Goal: Task Accomplishment & Management: Use online tool/utility

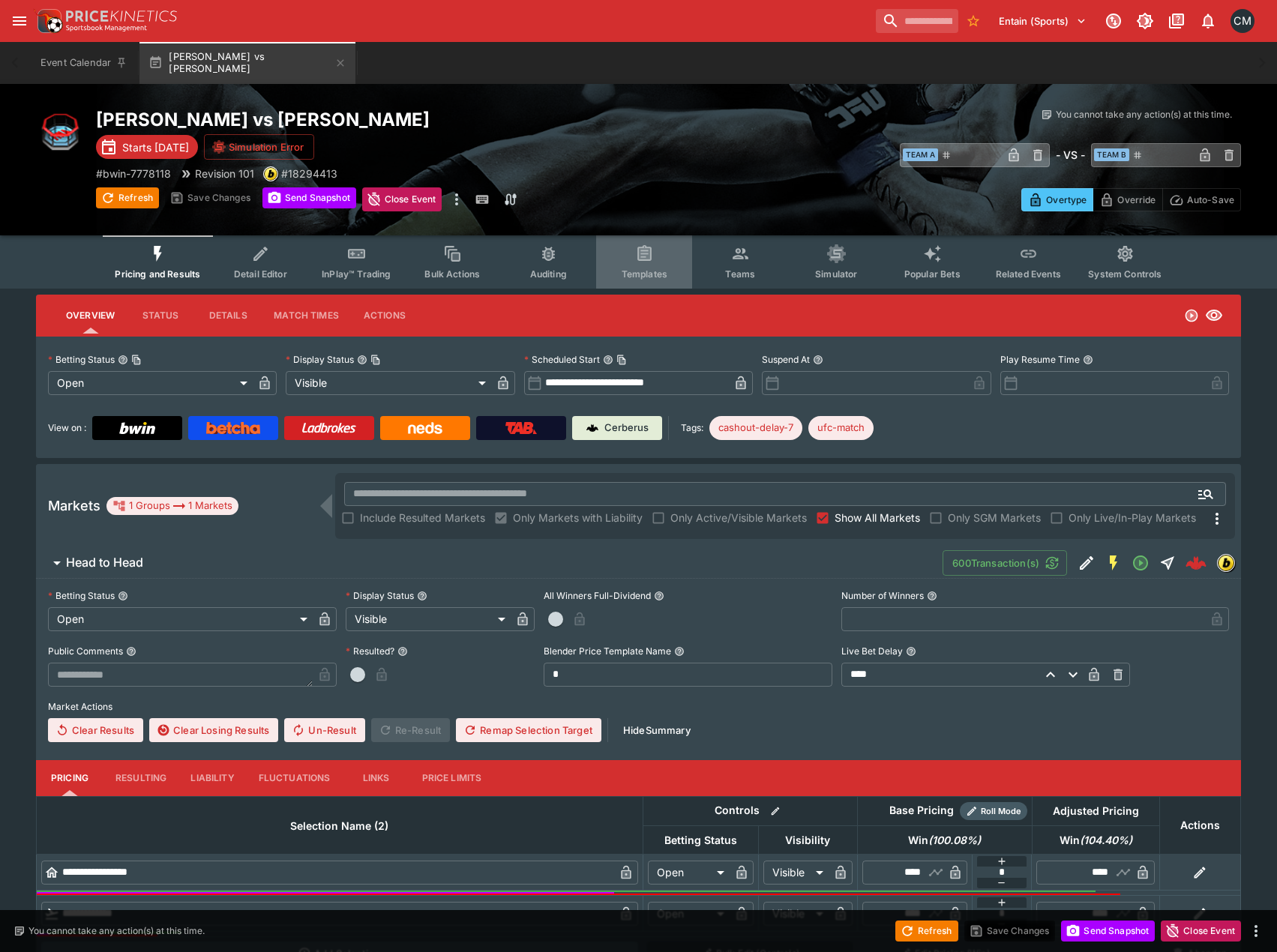
click at [641, 275] on span "Templates" at bounding box center [645, 274] width 46 height 11
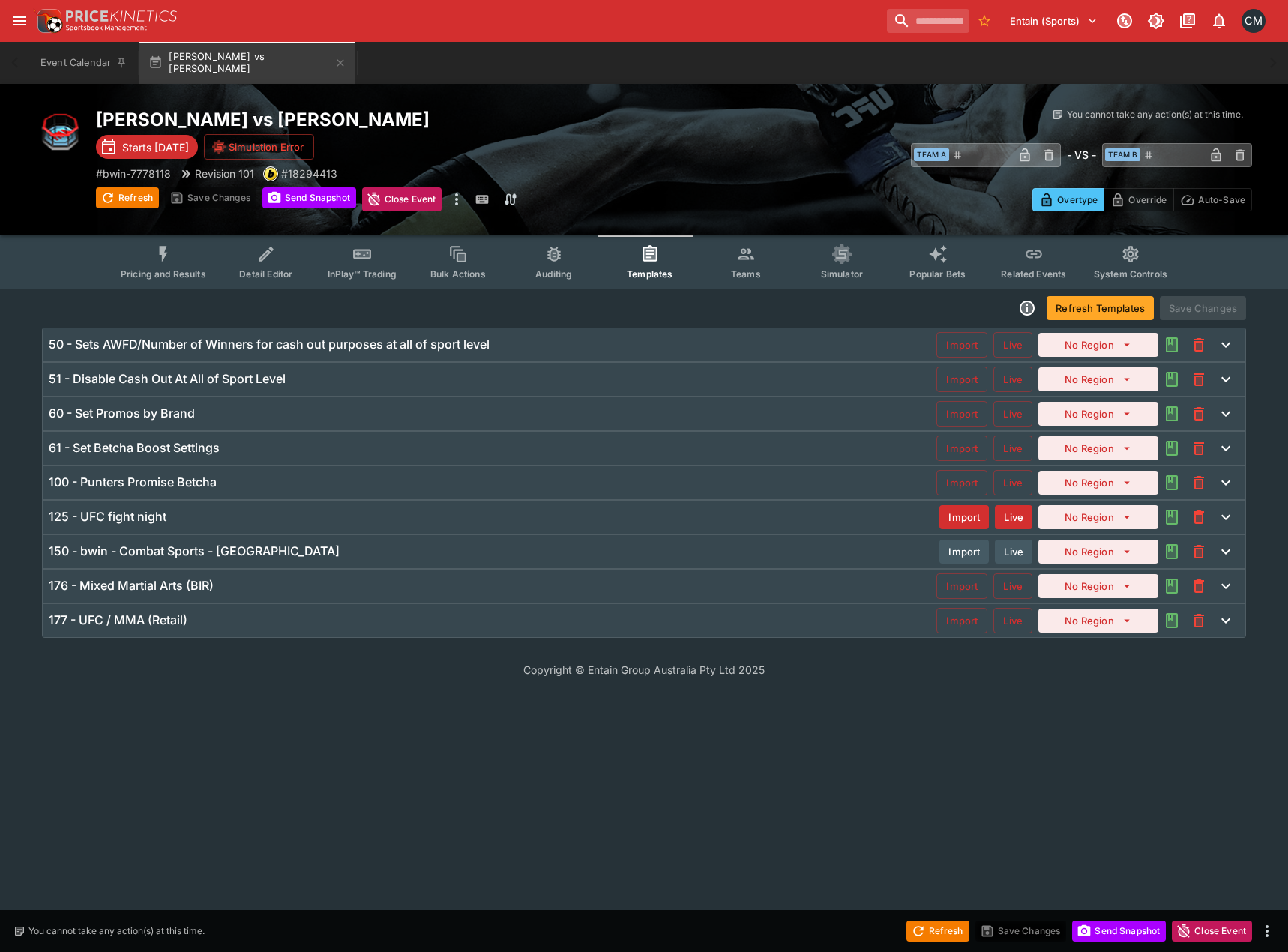
click at [169, 483] on h6 "100 - Punters Promise Betcha" at bounding box center [132, 482] width 168 height 16
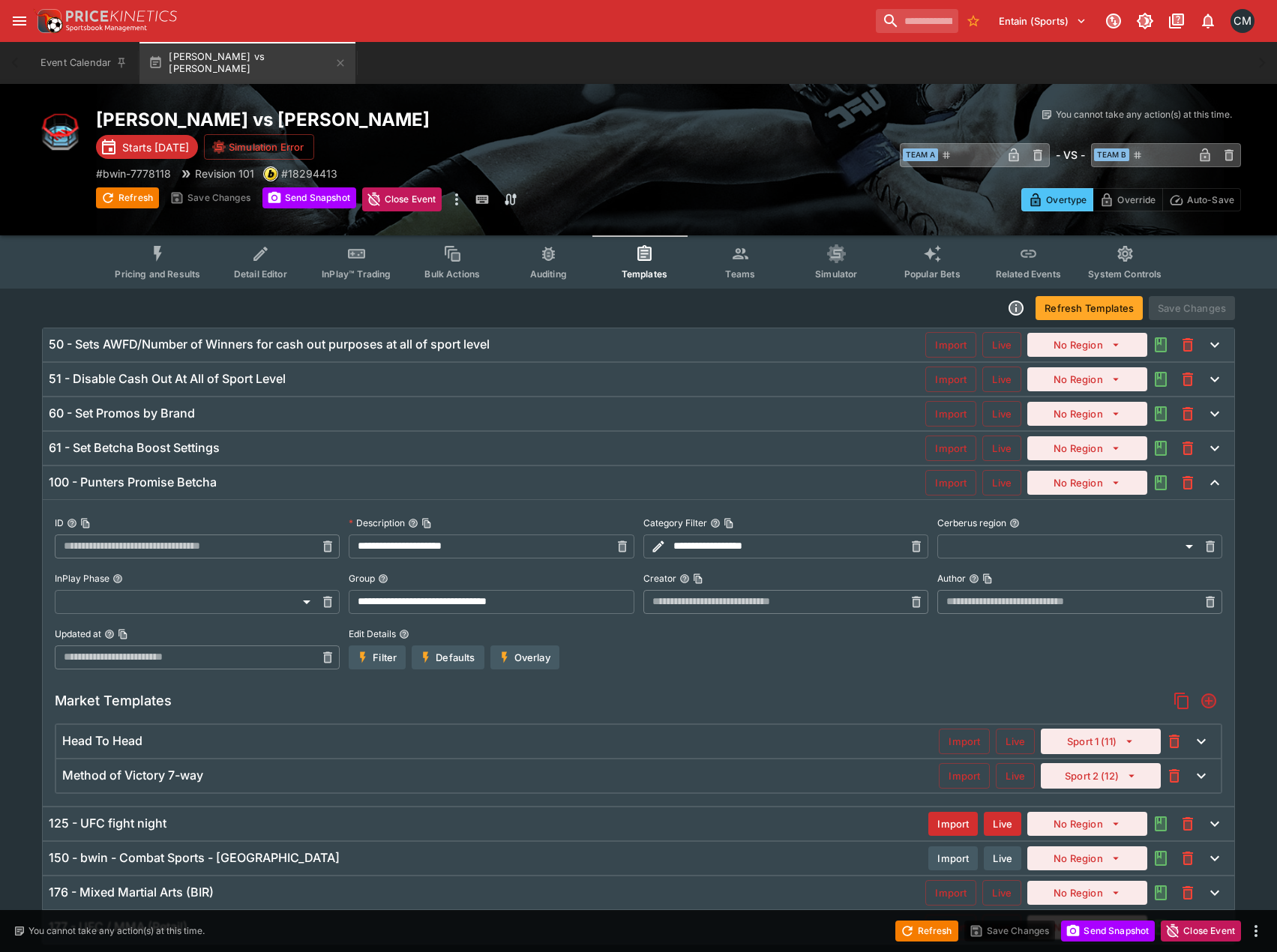
click at [718, 689] on div "Market Templates" at bounding box center [639, 700] width 1168 height 27
click at [177, 272] on span "Pricing and Results" at bounding box center [158, 274] width 85 height 11
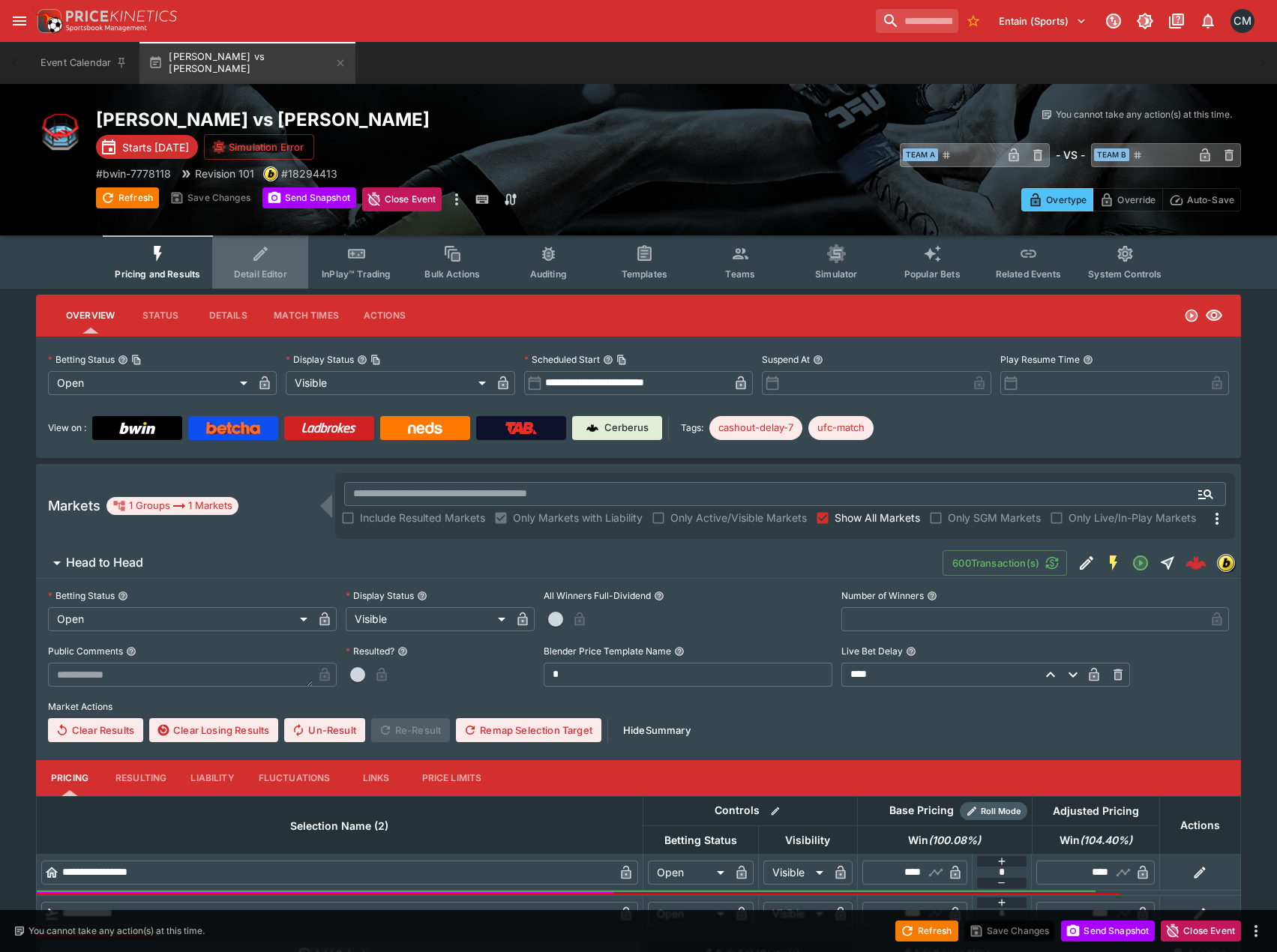
click at [268, 271] on span "Detail Editor" at bounding box center [260, 274] width 53 height 11
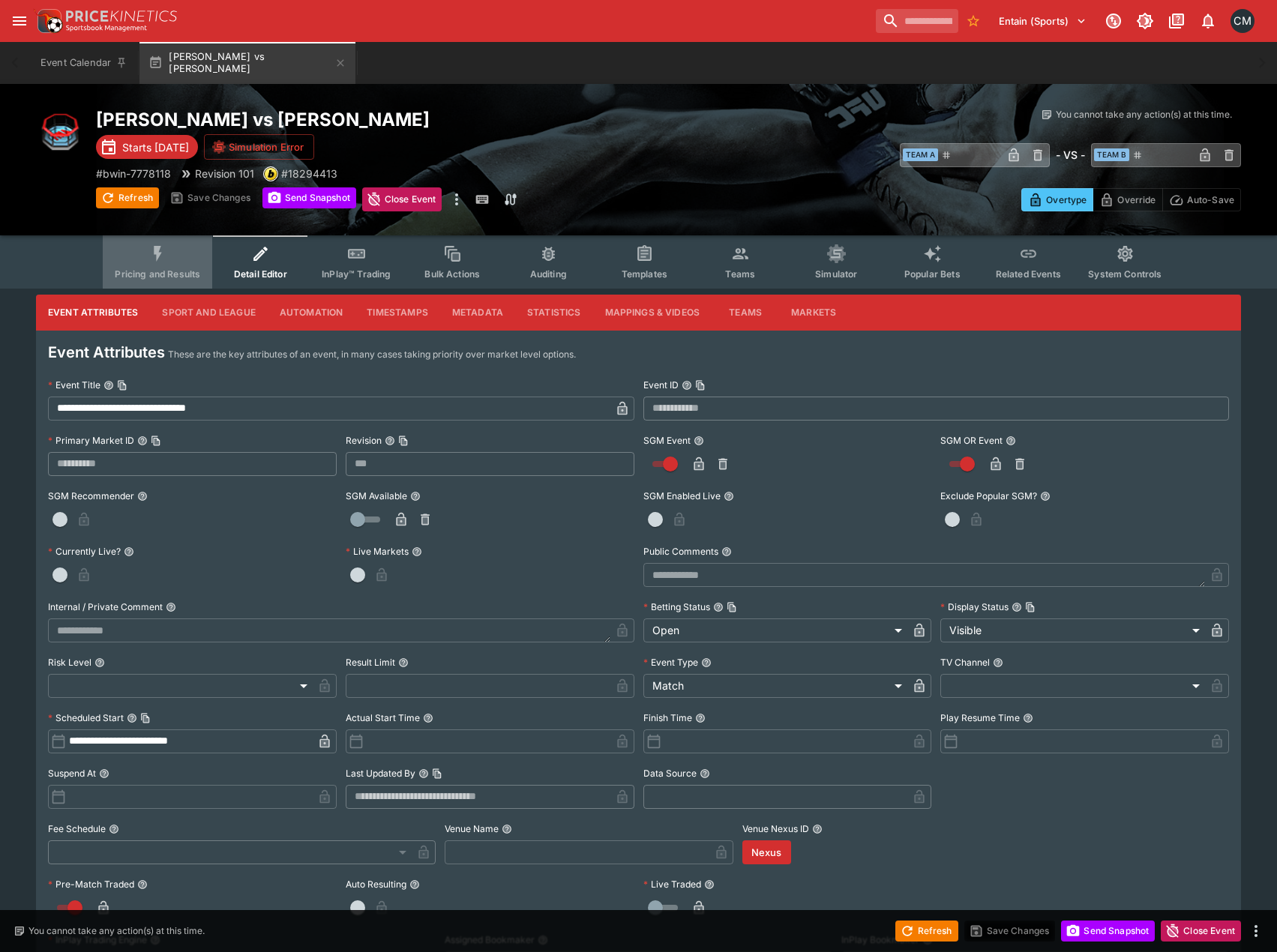
click at [203, 262] on button "Pricing and Results" at bounding box center [157, 262] width 109 height 53
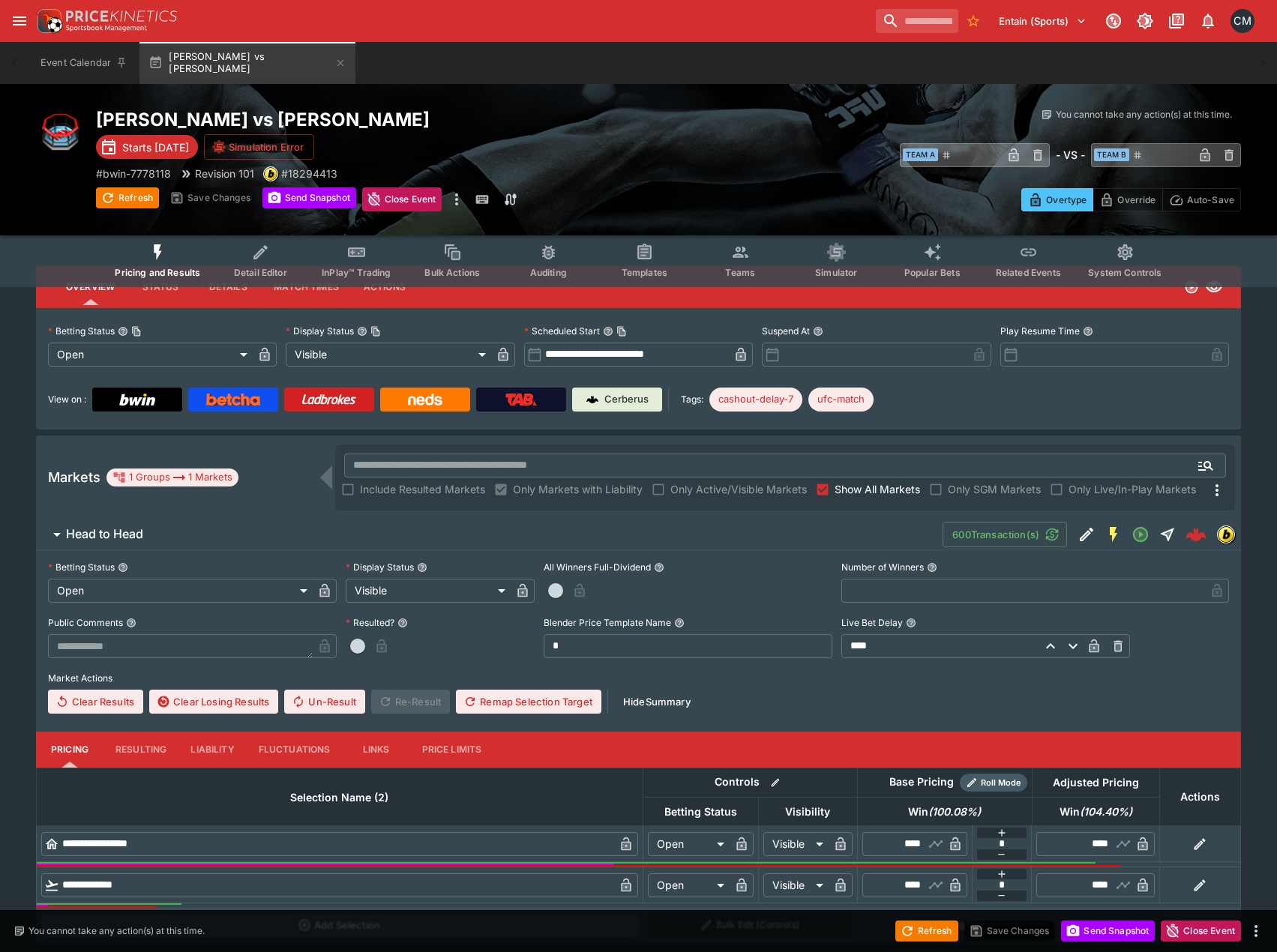
scroll to position [70, 0]
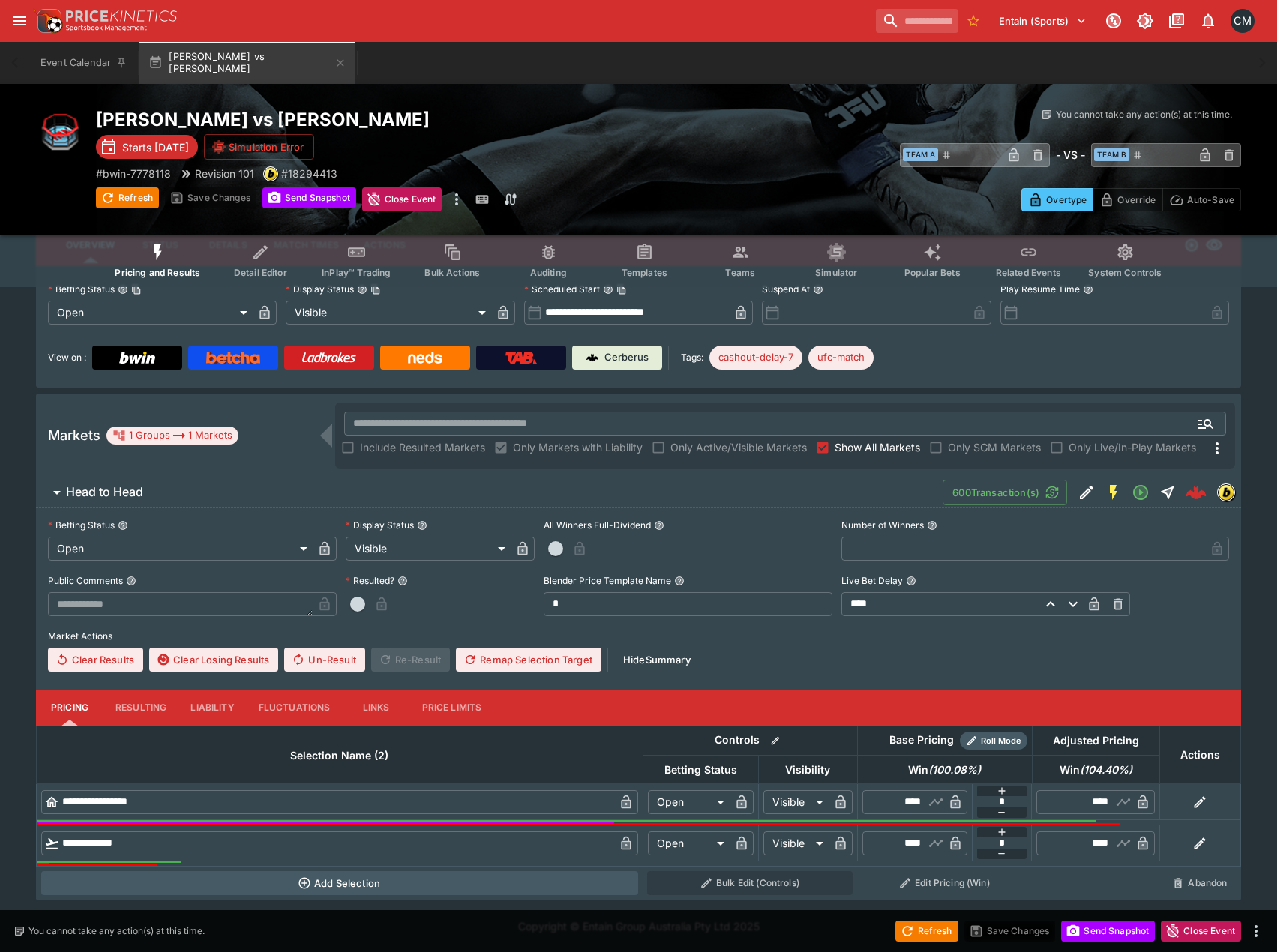
click at [286, 497] on span "Head to Head" at bounding box center [498, 492] width 865 height 16
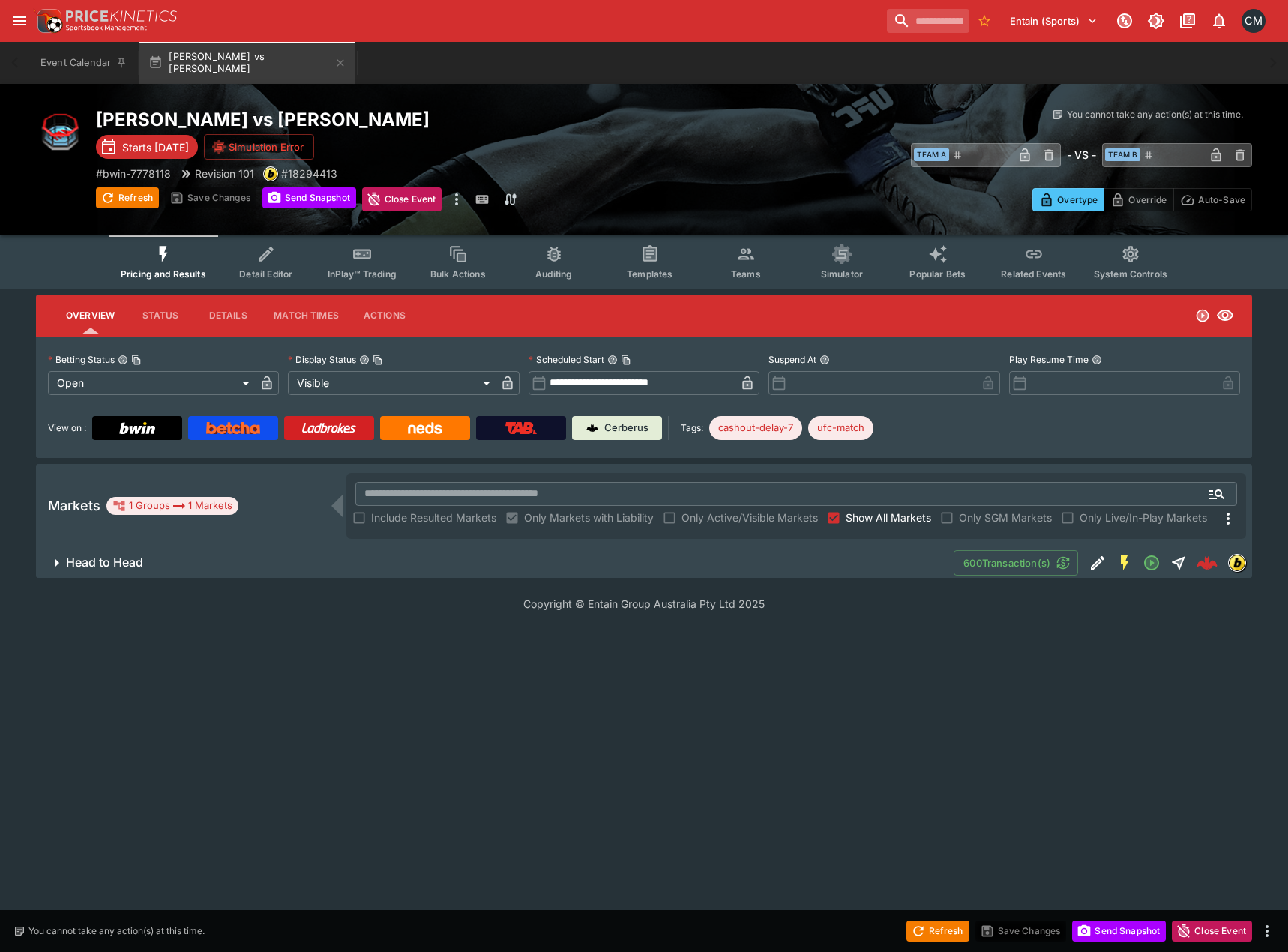
click at [233, 551] on button "Head to Head" at bounding box center [495, 563] width 918 height 30
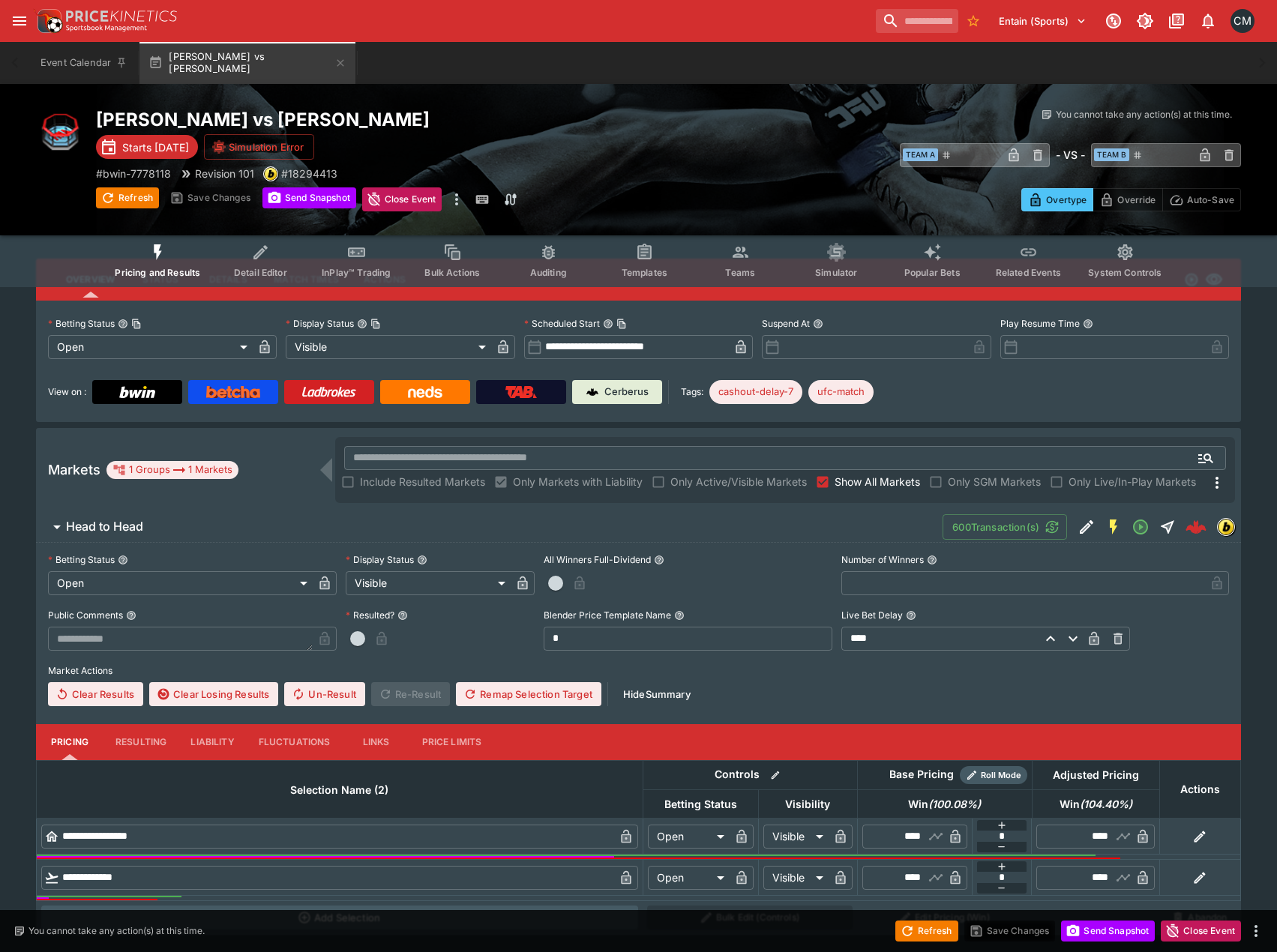
scroll to position [70, 0]
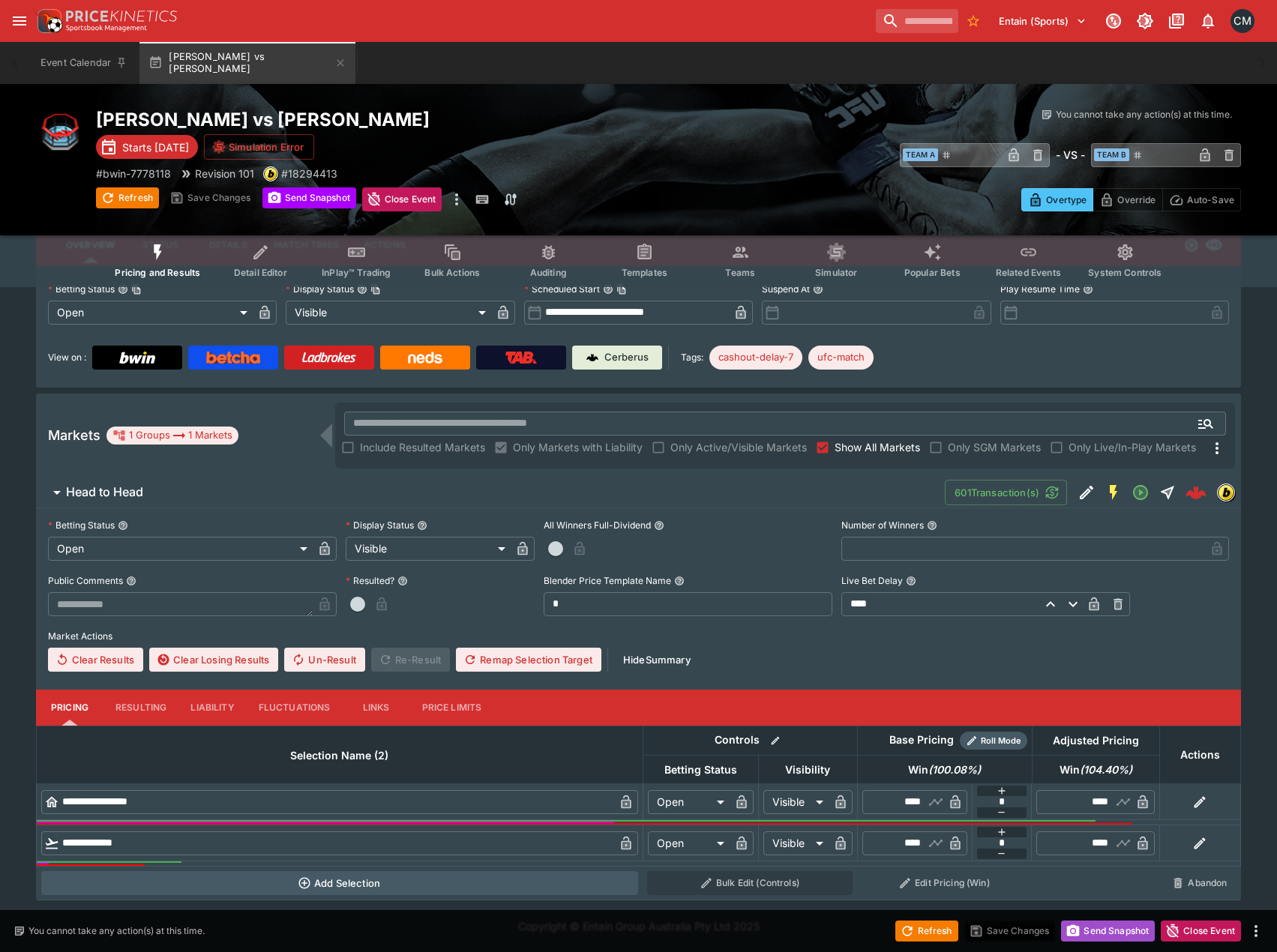
click at [1097, 934] on button "Send Snapshot" at bounding box center [1107, 931] width 94 height 21
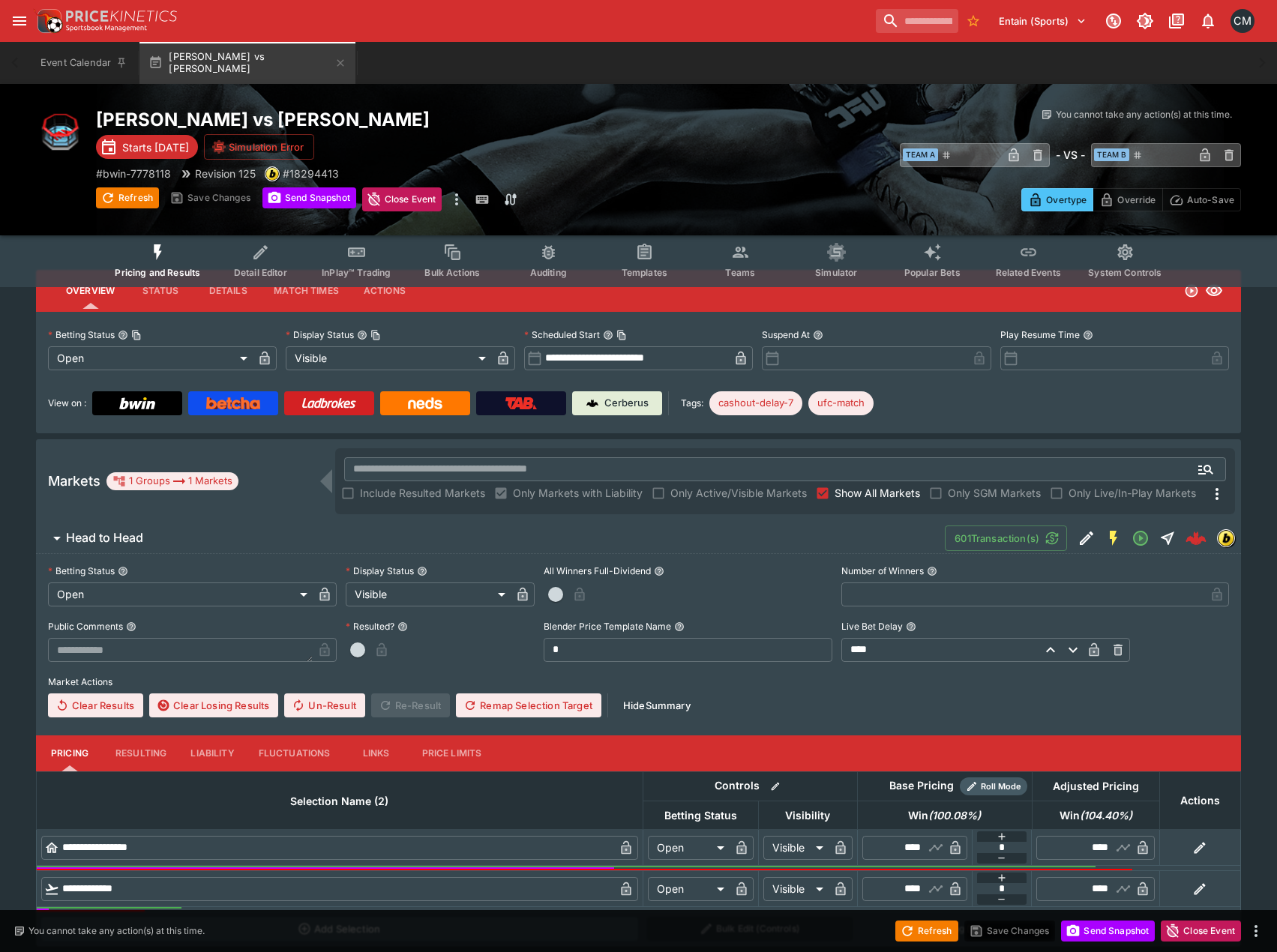
scroll to position [0, 0]
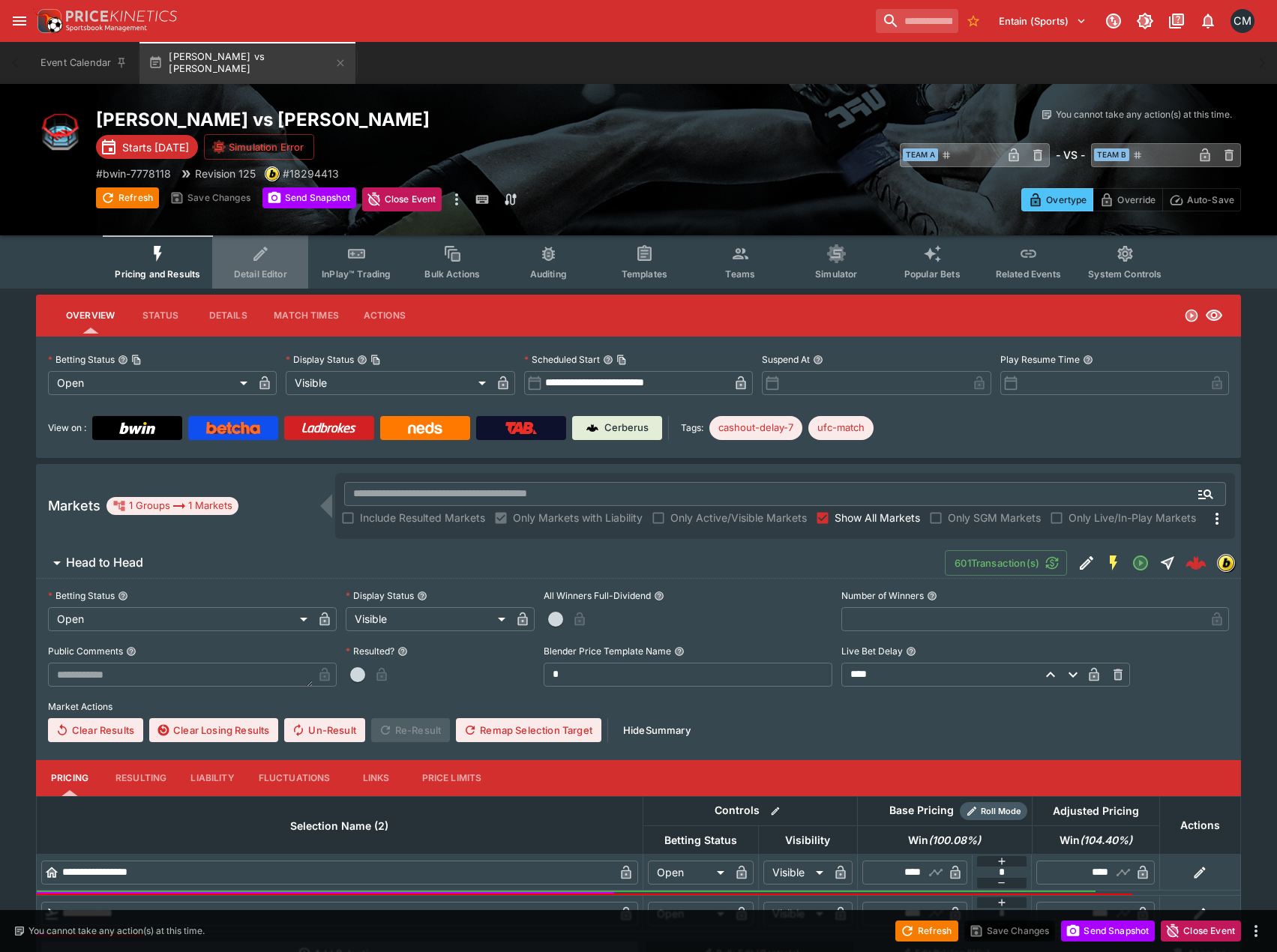
click at [268, 255] on icon "Event type filters" at bounding box center [261, 253] width 20 height 20
